Goal: Task Accomplishment & Management: Use online tool/utility

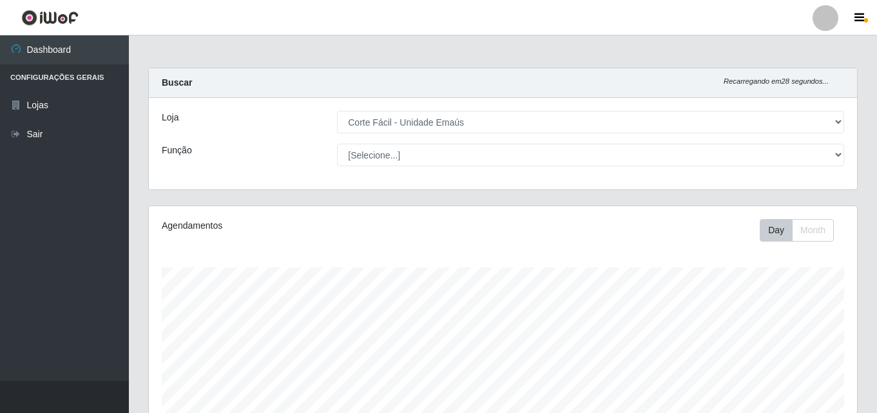
select select "201"
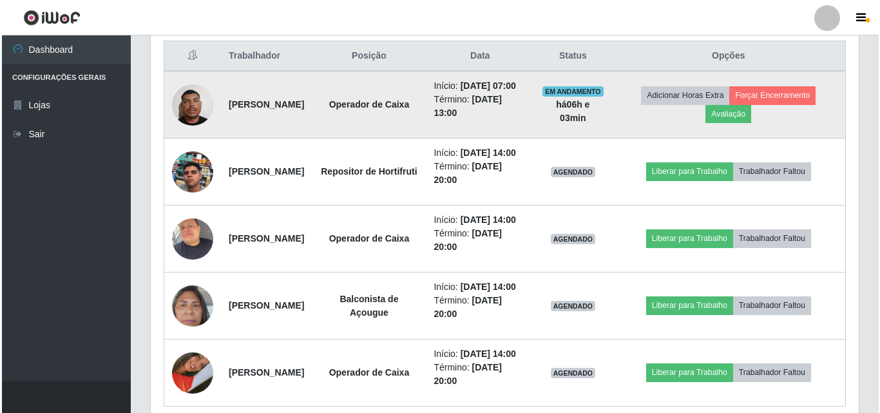
scroll to position [471, 0]
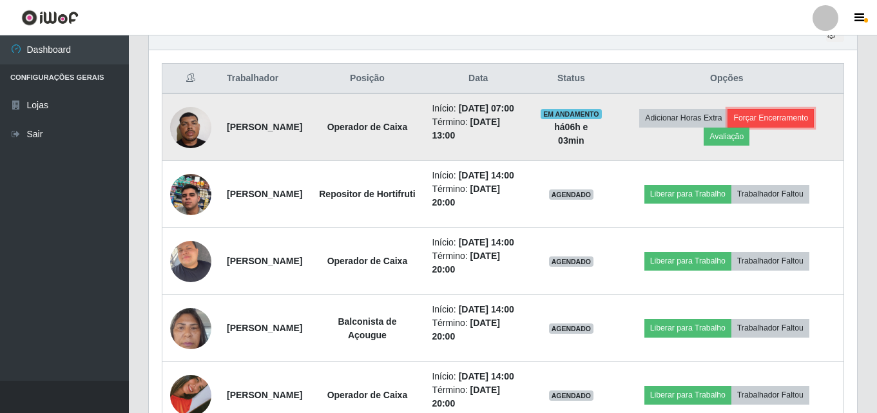
click at [782, 120] on button "Forçar Encerramento" at bounding box center [770, 118] width 86 height 18
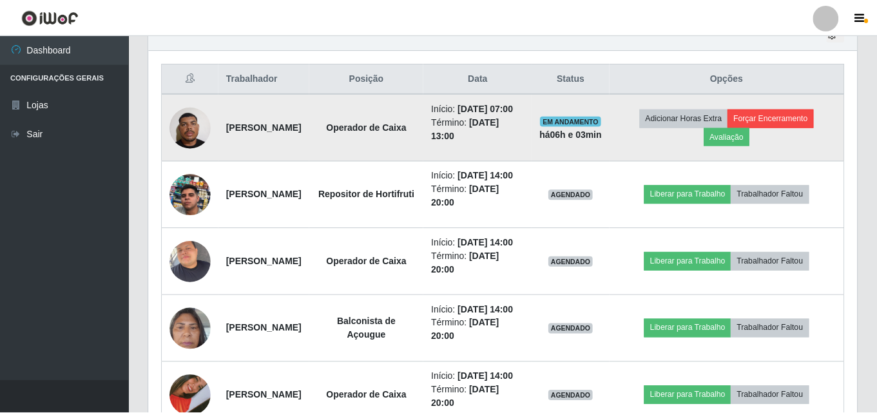
scroll to position [267, 701]
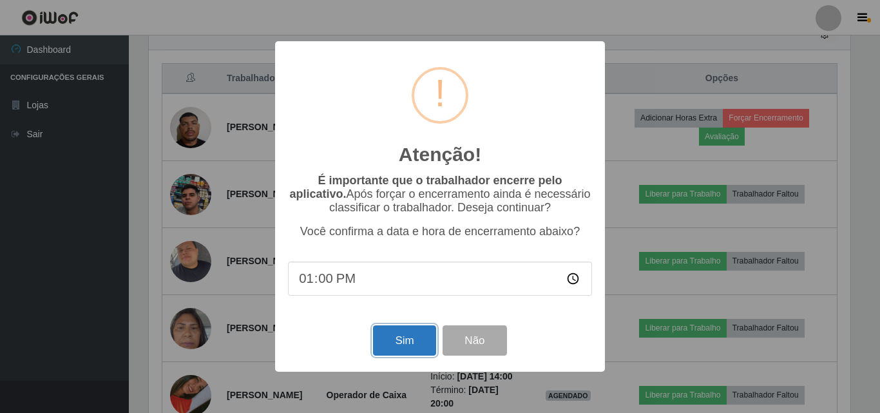
click at [403, 338] on button "Sim" at bounding box center [404, 340] width 62 height 30
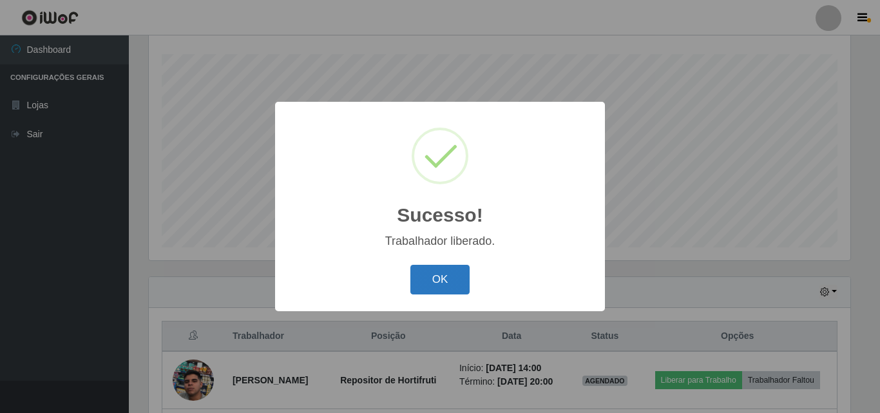
click at [440, 281] on button "OK" at bounding box center [440, 280] width 60 height 30
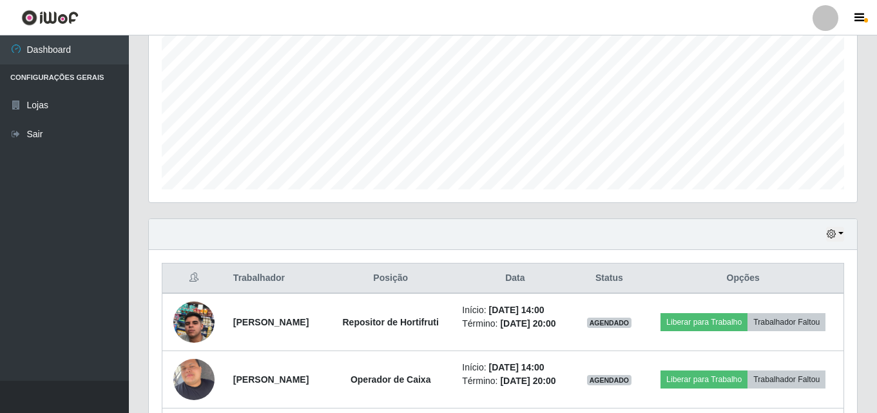
scroll to position [342, 0]
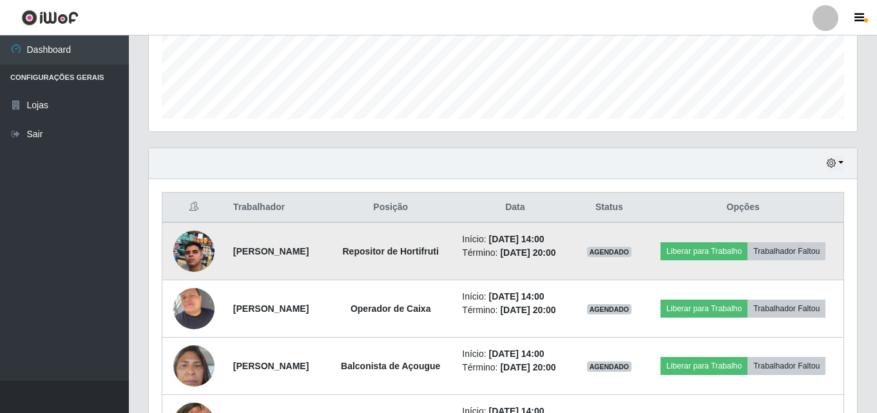
click at [193, 249] on img at bounding box center [193, 251] width 41 height 73
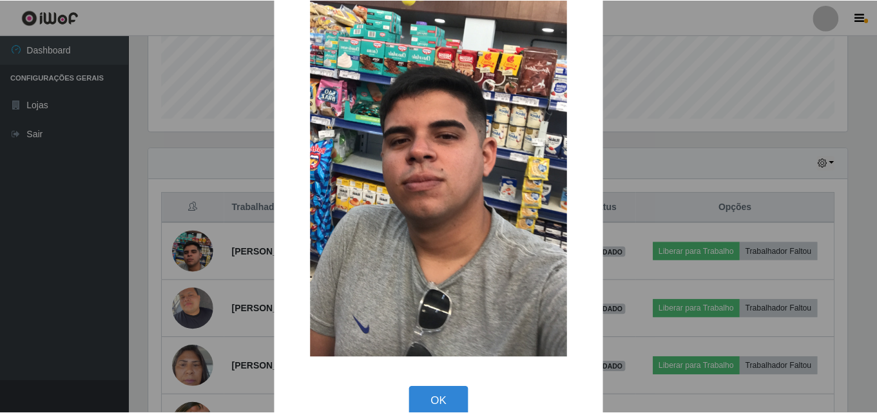
scroll to position [158, 0]
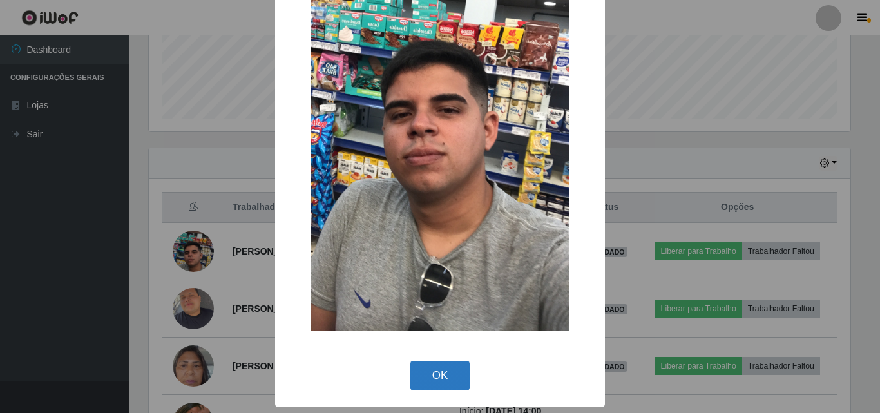
click at [433, 370] on button "OK" at bounding box center [440, 376] width 60 height 30
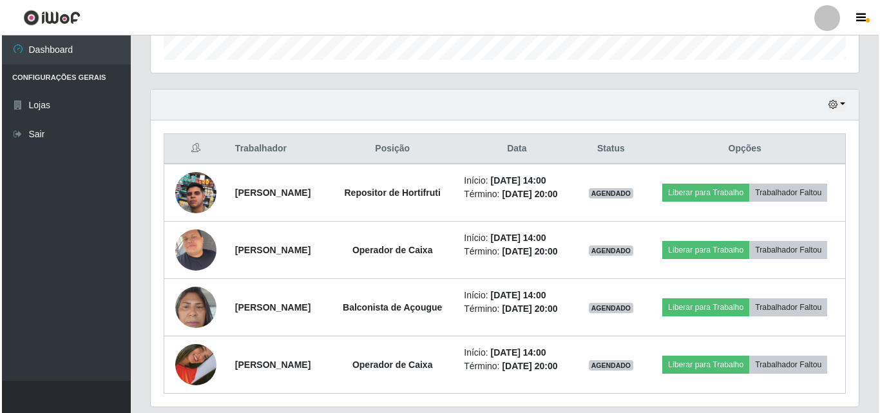
scroll to position [451, 0]
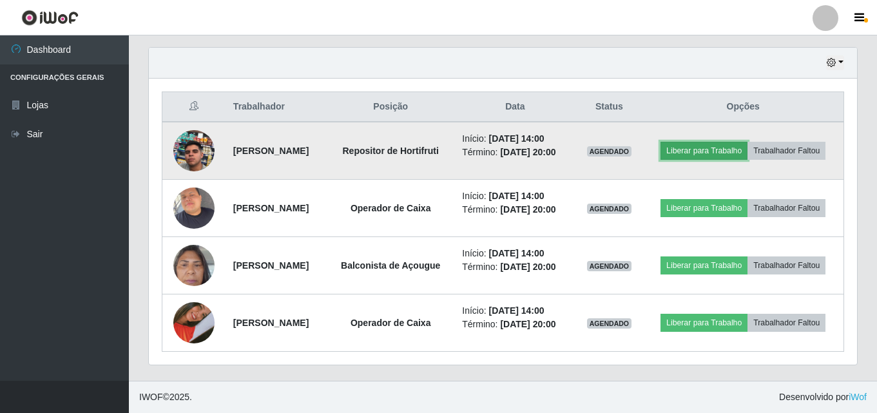
click at [746, 142] on button "Liberar para Trabalho" at bounding box center [703, 151] width 87 height 18
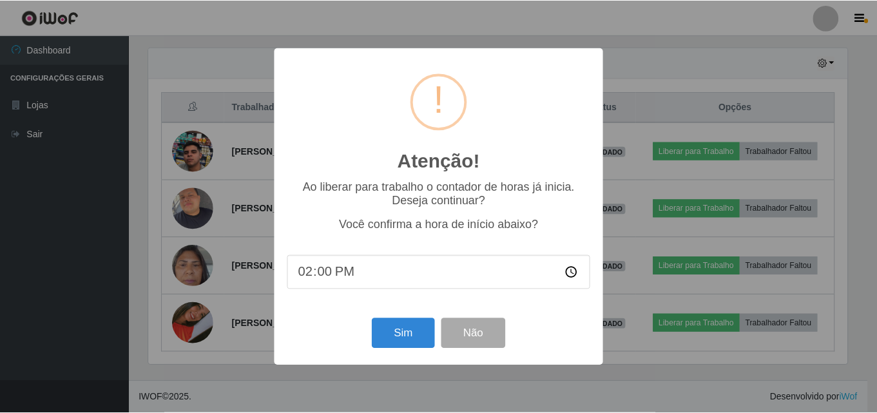
scroll to position [267, 701]
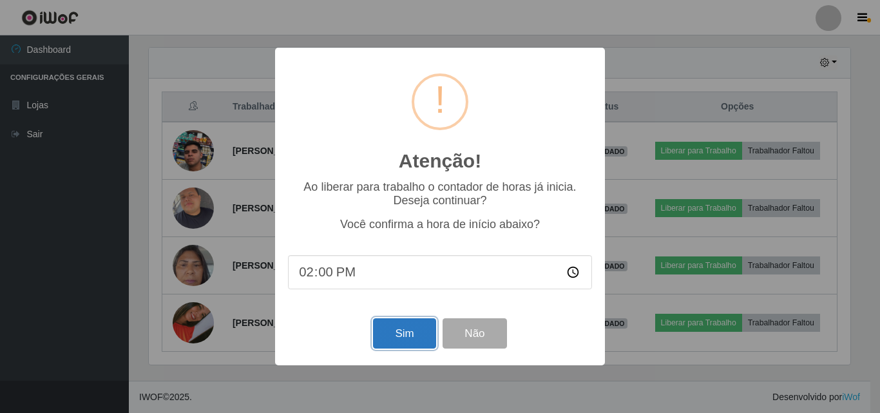
click at [428, 334] on button "Sim" at bounding box center [404, 333] width 62 height 30
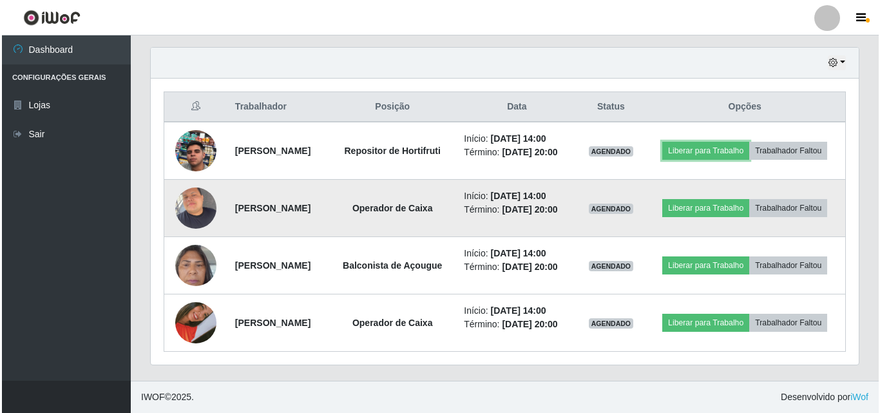
scroll to position [481, 0]
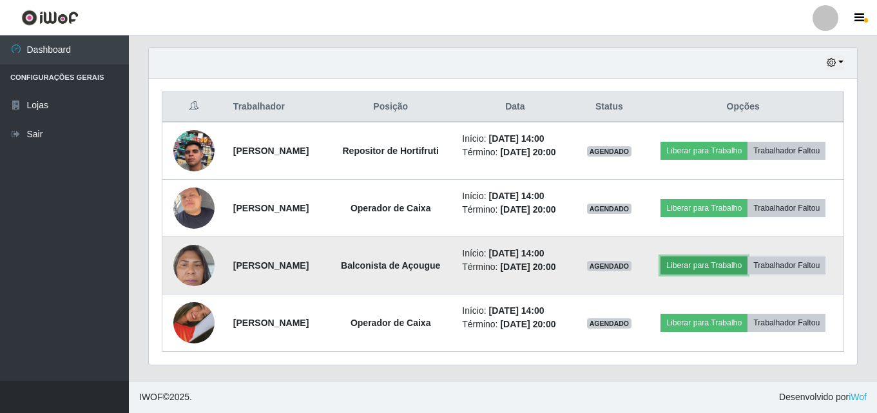
click at [738, 256] on button "Liberar para Trabalho" at bounding box center [703, 265] width 87 height 18
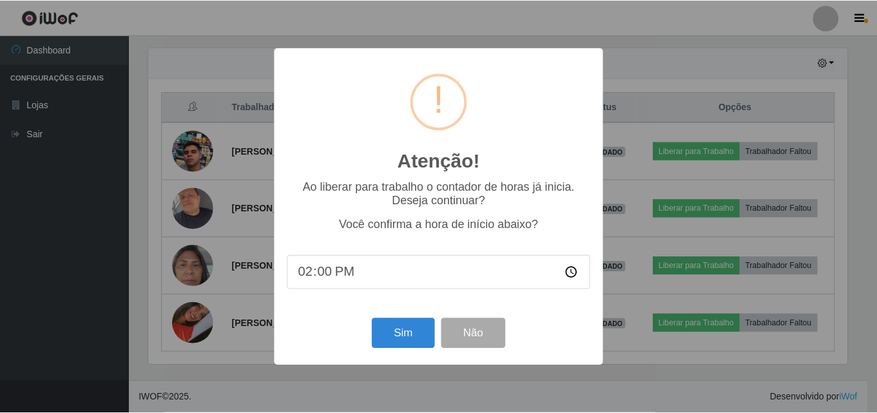
scroll to position [267, 701]
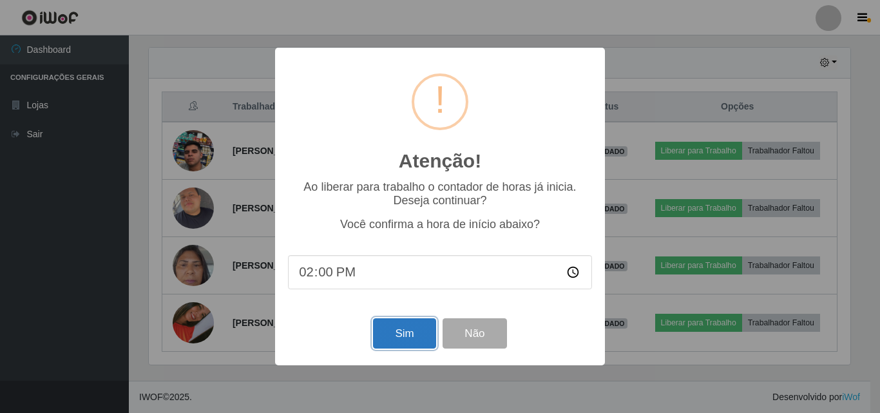
click at [417, 338] on button "Sim" at bounding box center [404, 333] width 62 height 30
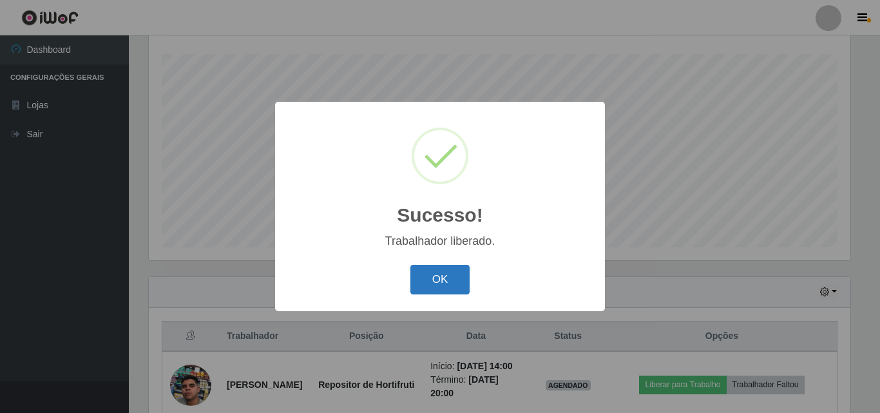
click at [445, 277] on button "OK" at bounding box center [440, 280] width 60 height 30
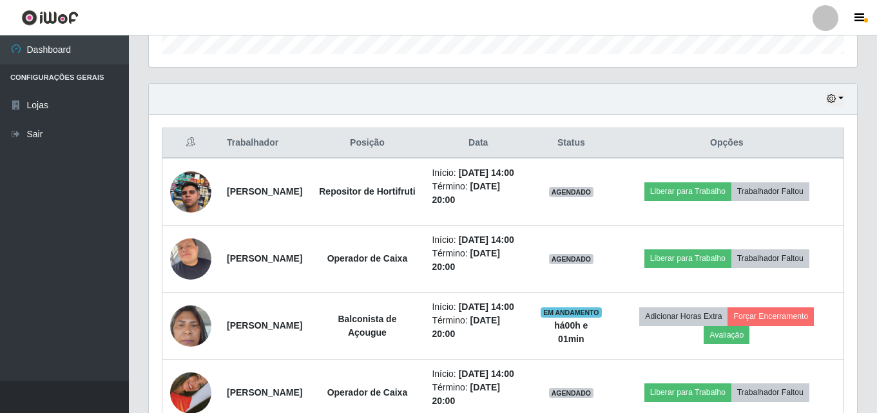
scroll to position [471, 0]
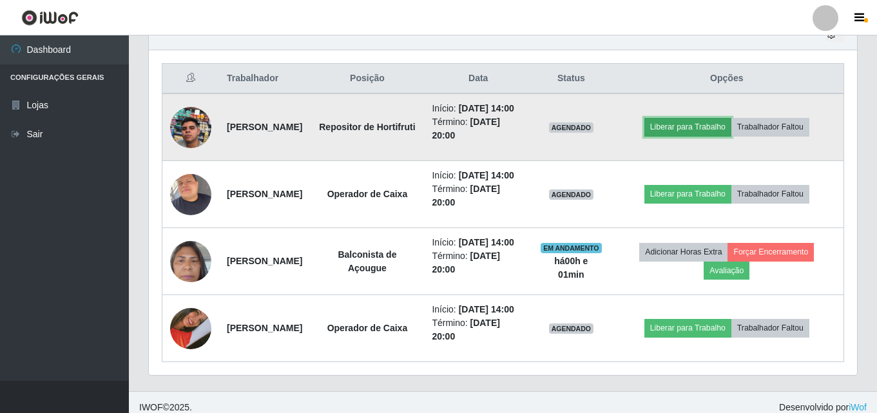
click at [707, 129] on button "Liberar para Trabalho" at bounding box center [687, 127] width 87 height 18
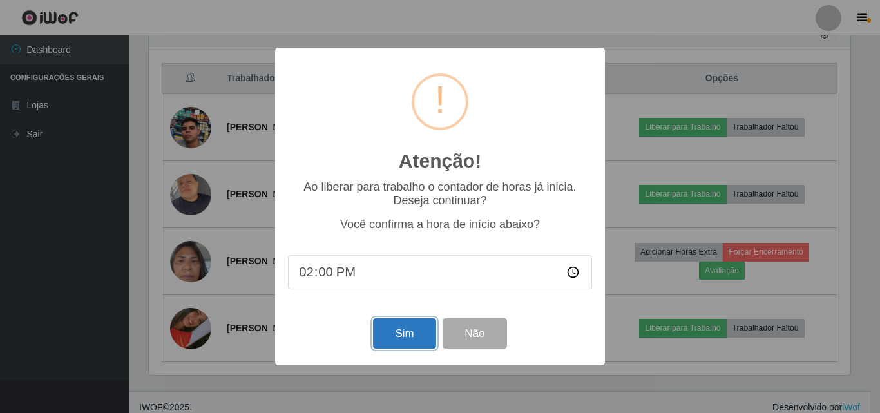
click at [416, 327] on button "Sim" at bounding box center [404, 333] width 62 height 30
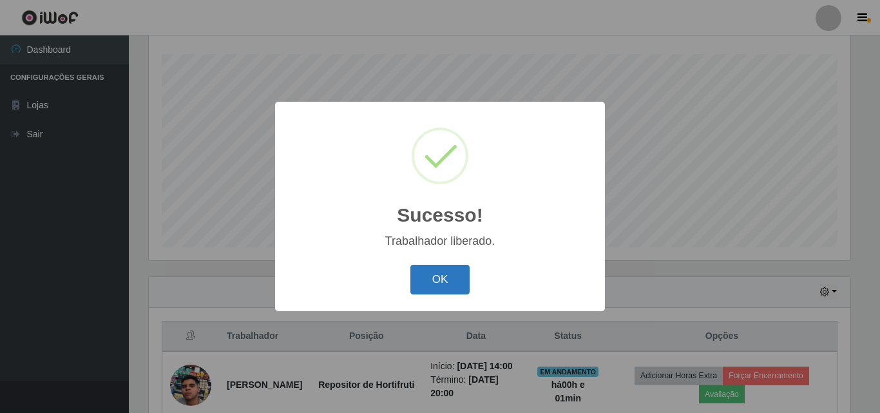
click at [450, 267] on button "OK" at bounding box center [440, 280] width 60 height 30
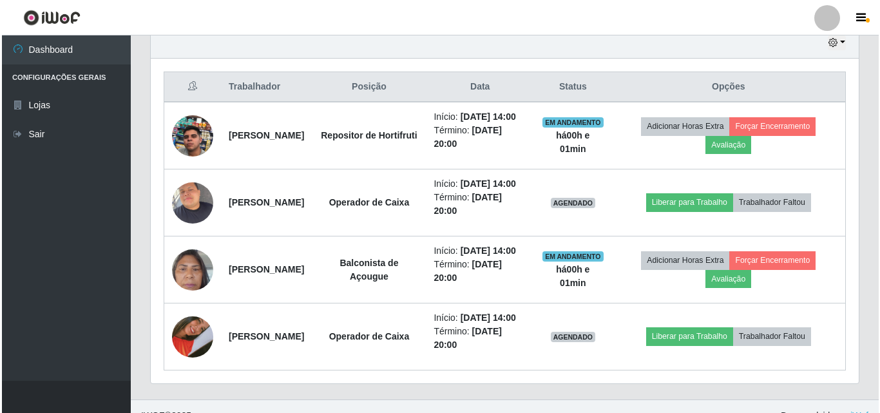
scroll to position [471, 0]
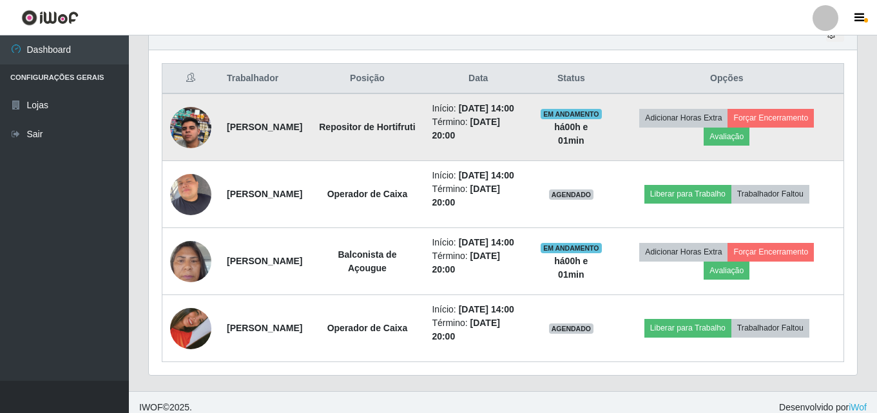
click at [516, 142] on li "Término: [DATE] 20:00" at bounding box center [478, 128] width 93 height 27
click at [569, 161] on td "EM ANDAMENTO há 00 h e 01 min" at bounding box center [570, 127] width 77 height 68
click at [204, 139] on img at bounding box center [190, 127] width 41 height 73
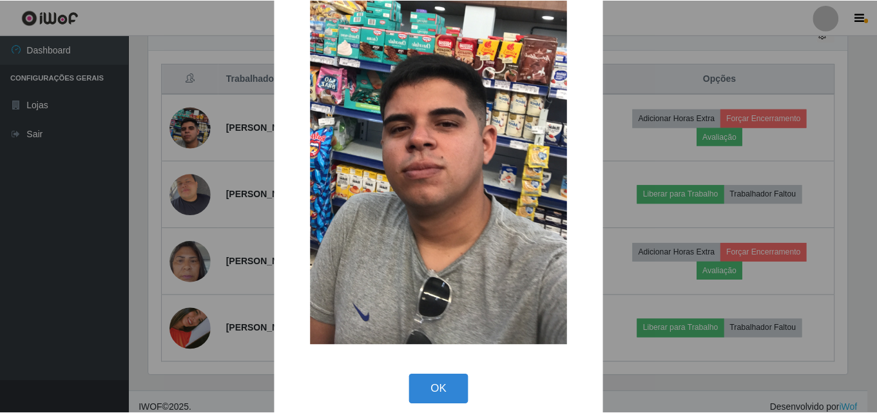
scroll to position [158, 0]
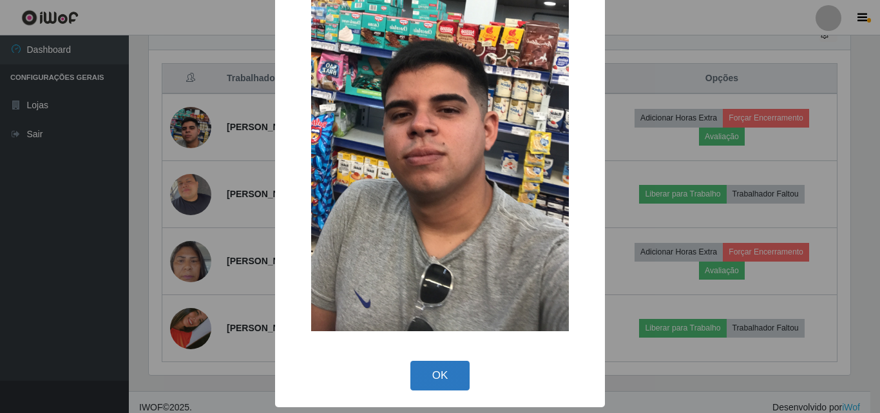
click at [430, 382] on button "OK" at bounding box center [440, 376] width 60 height 30
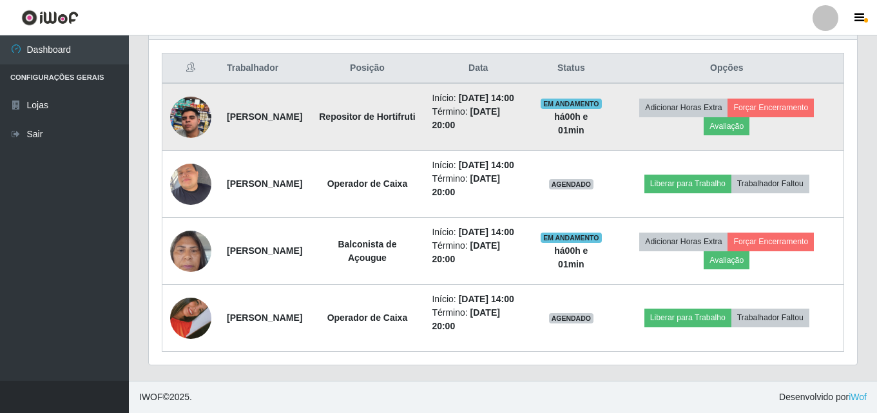
scroll to position [471, 0]
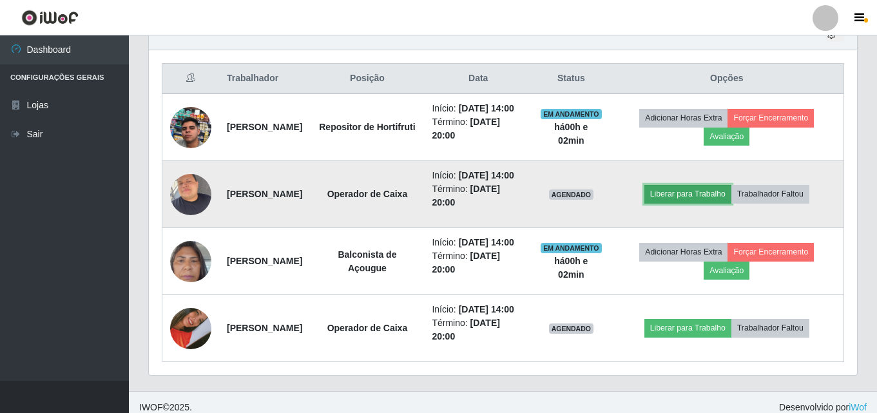
click at [695, 203] on button "Liberar para Trabalho" at bounding box center [687, 194] width 87 height 18
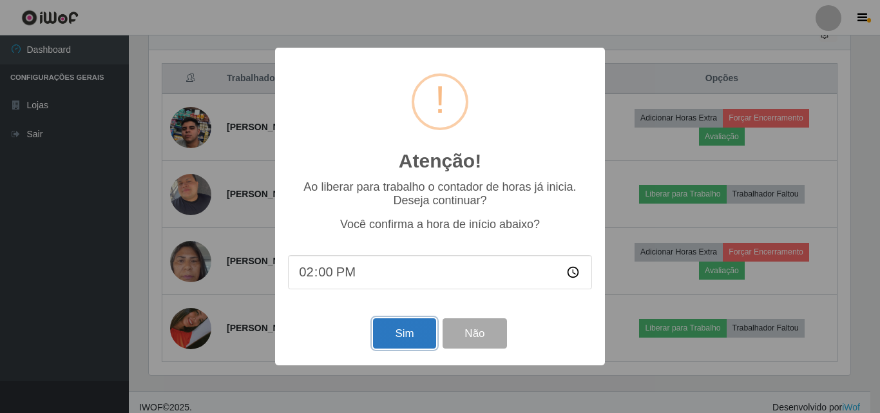
click at [403, 328] on button "Sim" at bounding box center [404, 333] width 62 height 30
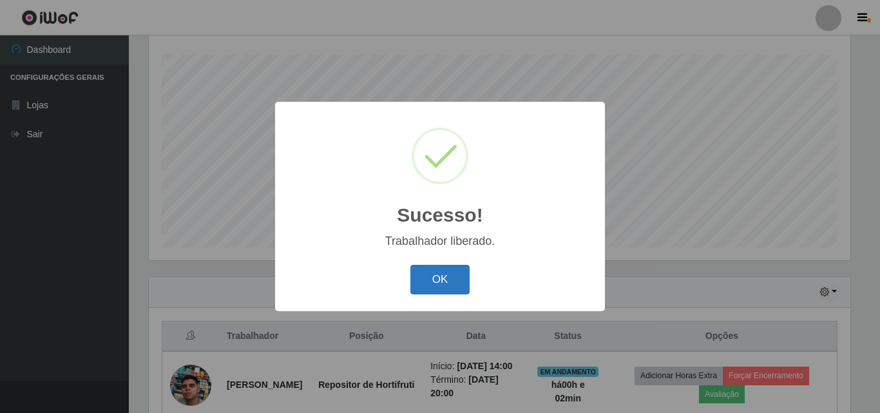
click at [419, 289] on button "OK" at bounding box center [440, 280] width 60 height 30
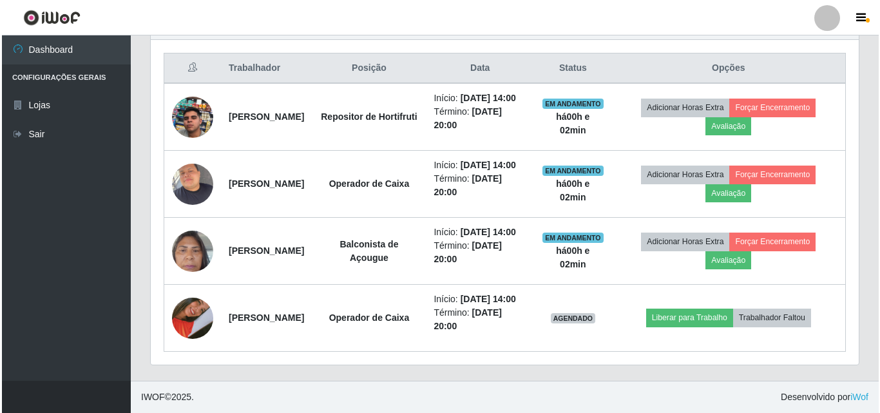
scroll to position [535, 0]
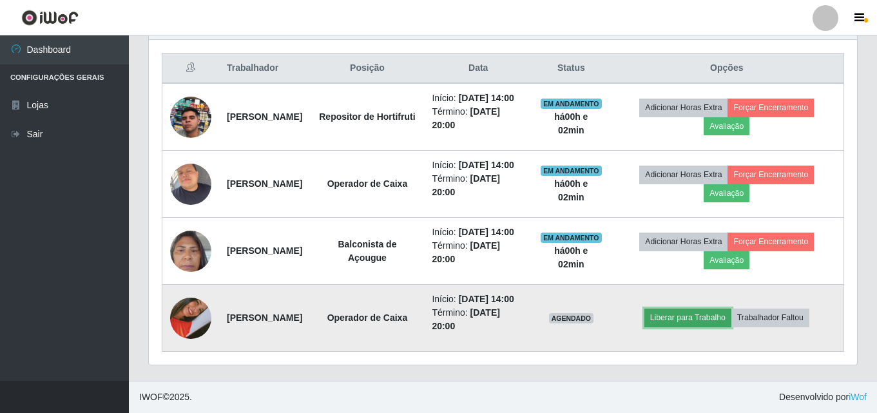
click at [692, 314] on button "Liberar para Trabalho" at bounding box center [687, 318] width 87 height 18
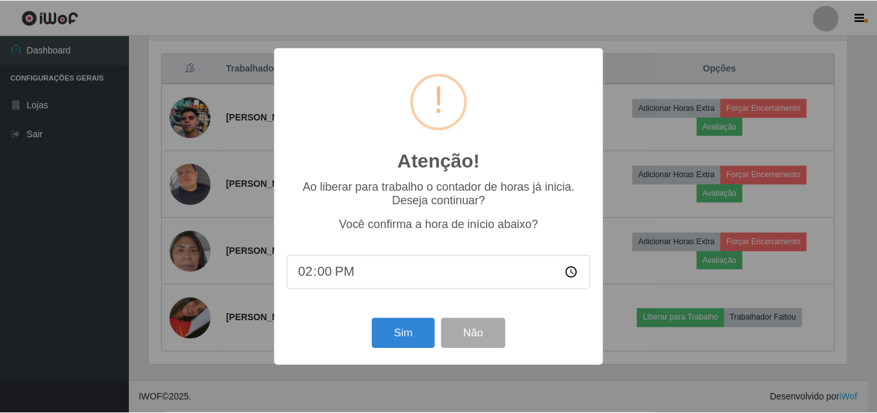
scroll to position [267, 701]
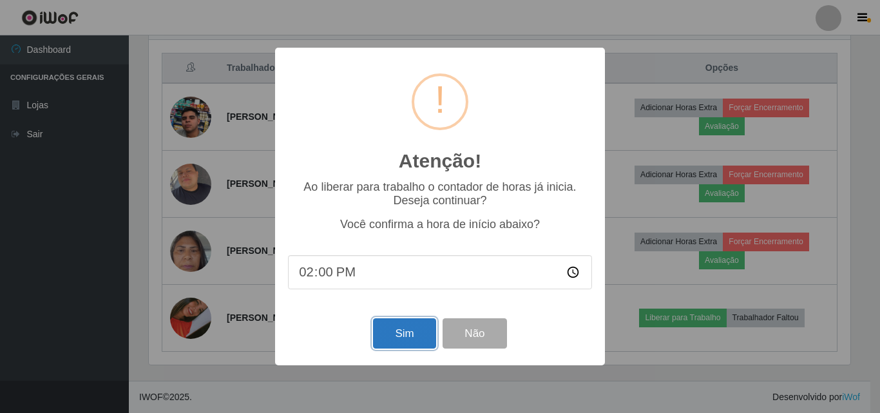
click at [393, 339] on button "Sim" at bounding box center [404, 333] width 62 height 30
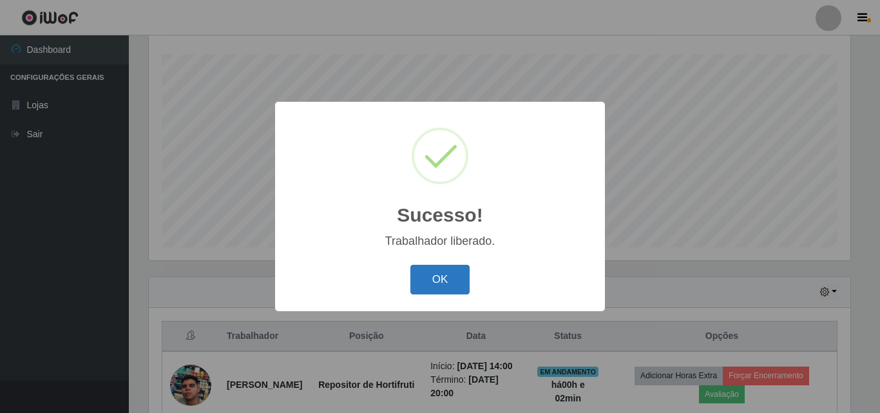
click at [449, 280] on button "OK" at bounding box center [440, 280] width 60 height 30
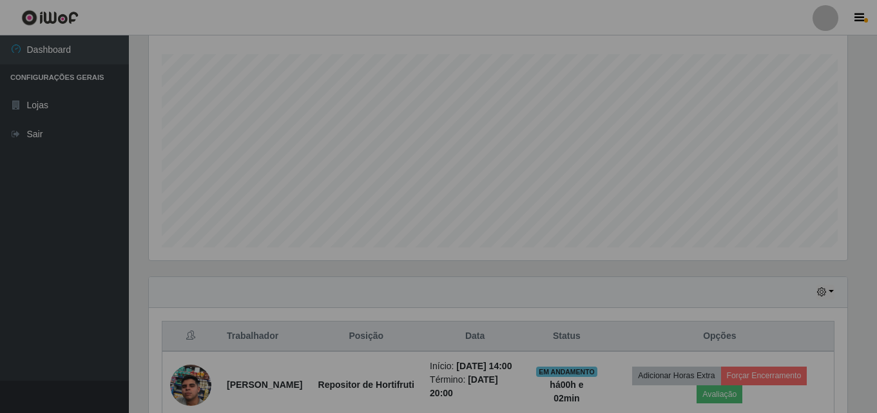
scroll to position [267, 708]
